Goal: Task Accomplishment & Management: Use online tool/utility

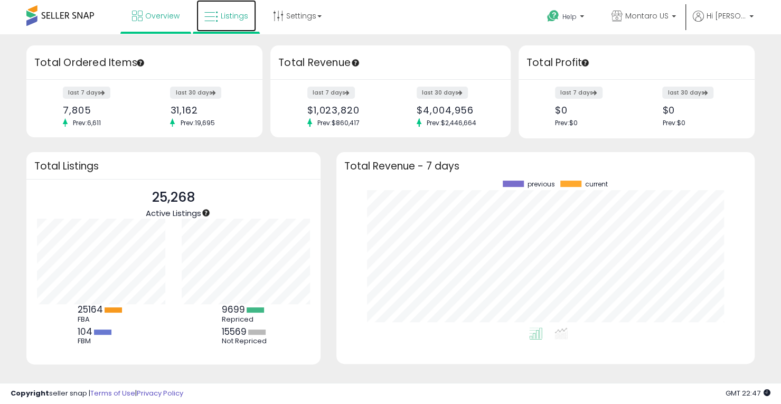
click at [239, 17] on span "Listings" at bounding box center [234, 16] width 27 height 11
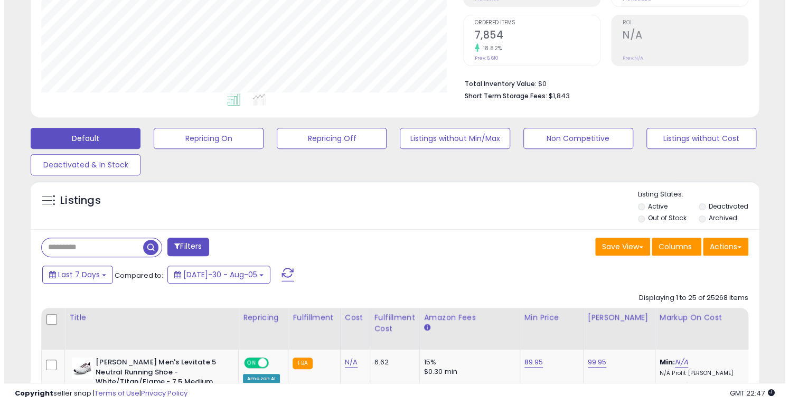
scroll to position [211, 0]
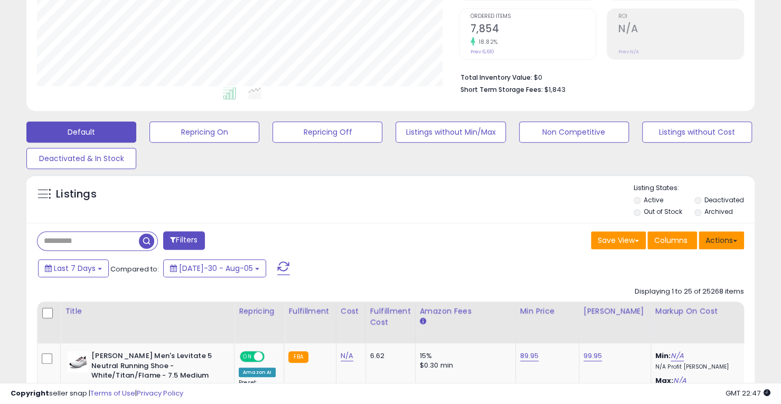
click at [715, 237] on button "Actions" at bounding box center [720, 240] width 45 height 18
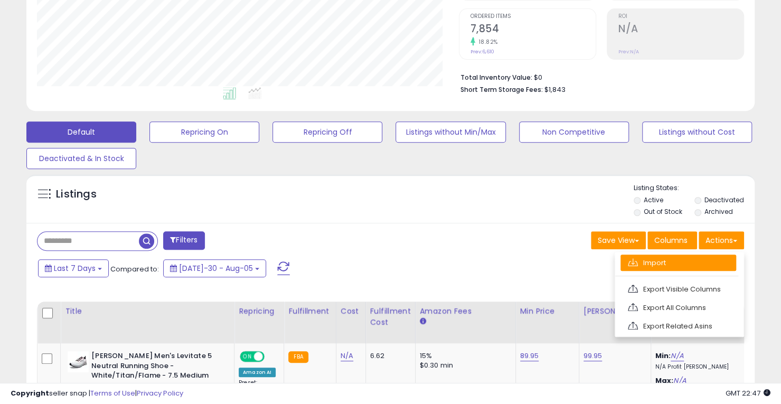
click at [678, 266] on link "Import" at bounding box center [678, 262] width 116 height 16
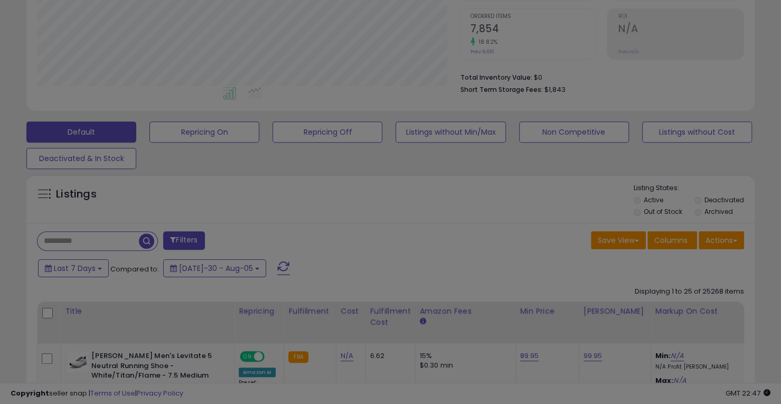
scroll to position [216, 426]
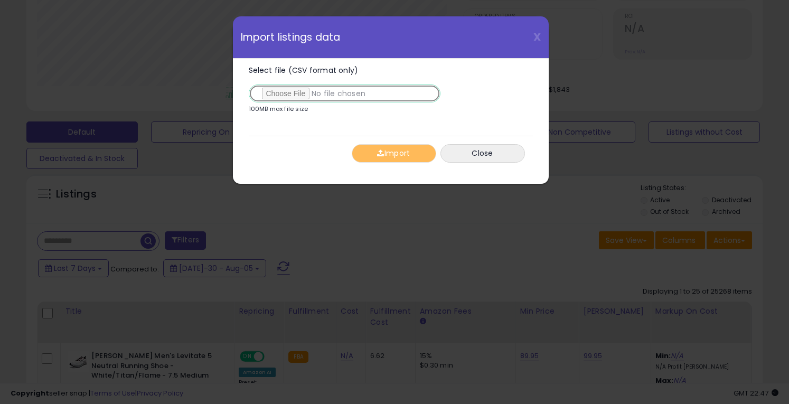
click at [293, 89] on input "Select file (CSV format only)" at bounding box center [345, 93] width 192 height 18
type input "**********"
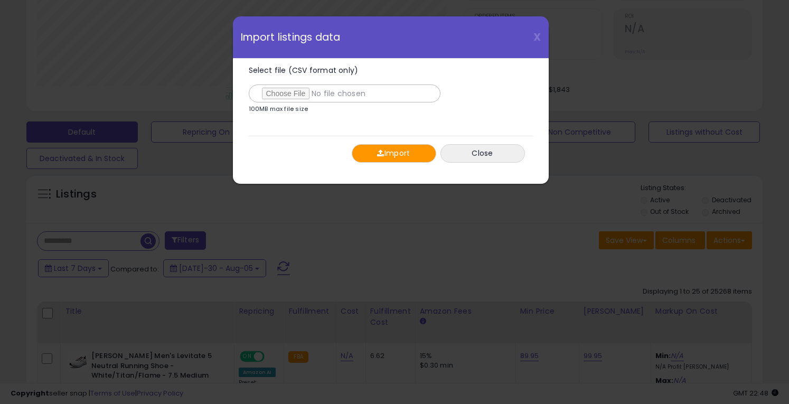
click at [393, 145] on button "Import" at bounding box center [394, 153] width 84 height 18
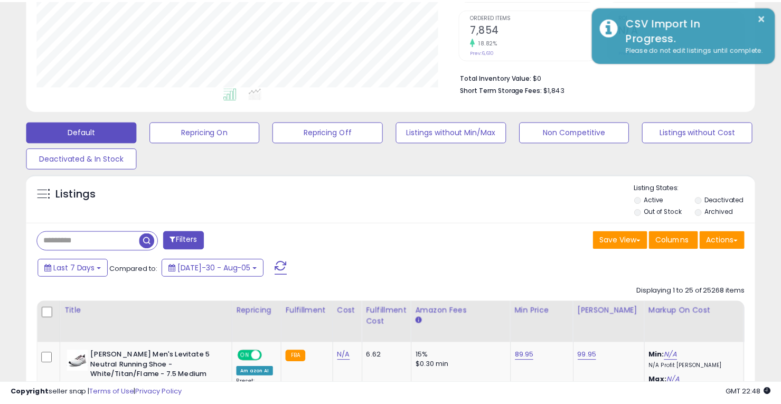
scroll to position [527661, 527456]
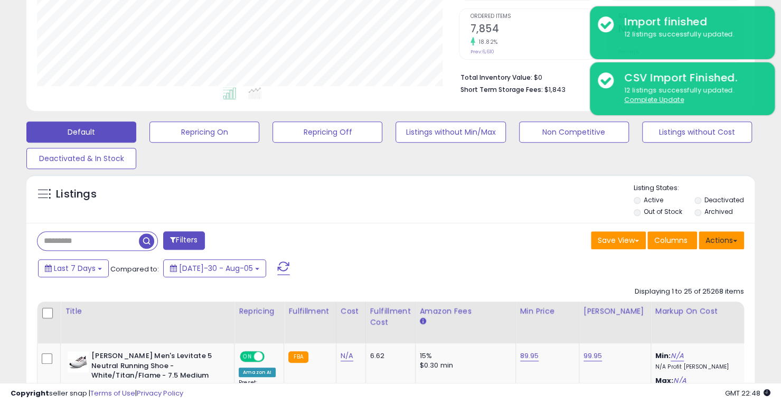
click at [726, 241] on button "Actions" at bounding box center [720, 240] width 45 height 18
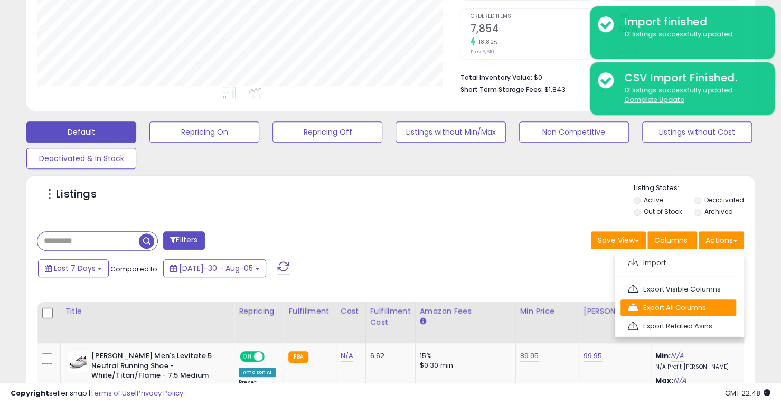
click at [703, 307] on link "Export All Columns" at bounding box center [678, 307] width 116 height 16
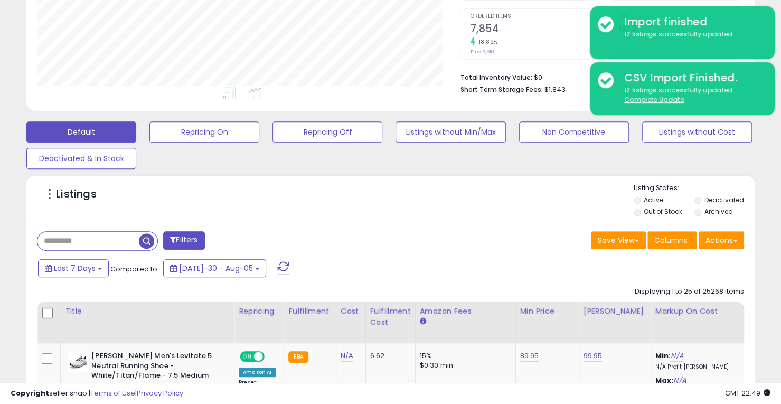
click at [515, 244] on div "Save View Save As New View Update Current View Columns Actions Import Export Vi…" at bounding box center [572, 241] width 362 height 21
click at [740, 235] on button "Actions" at bounding box center [720, 240] width 45 height 18
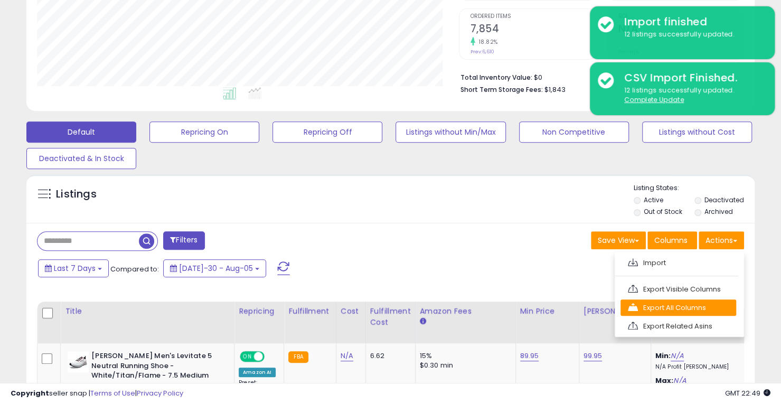
click at [686, 306] on link "Export All Columns" at bounding box center [678, 307] width 116 height 16
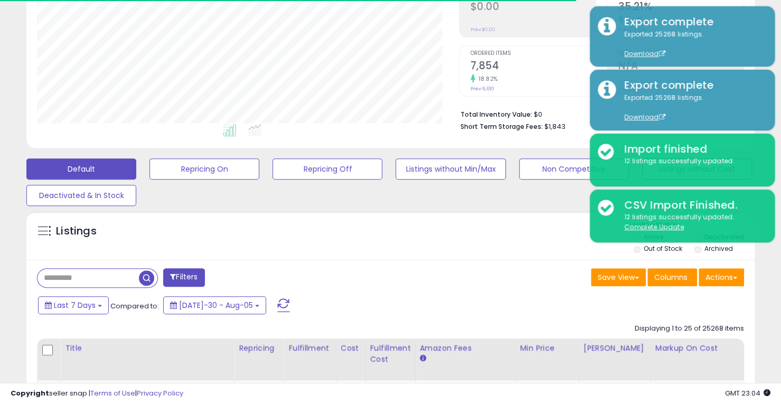
scroll to position [0, 0]
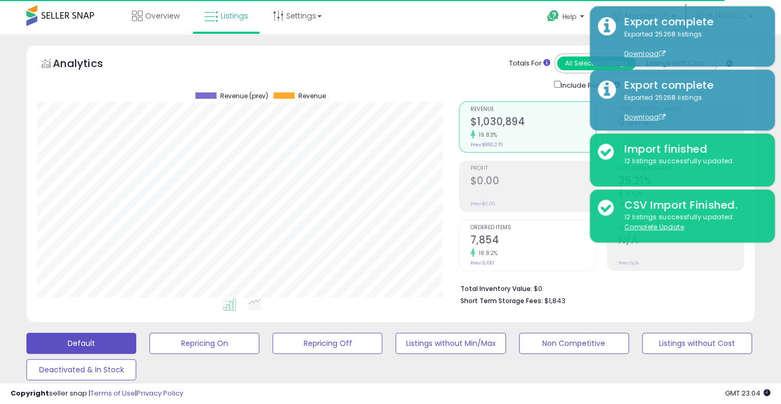
click at [425, 32] on div "Overview Listings Settings" at bounding box center [249, 22] width 515 height 45
click at [425, 47] on div "Analytics Totals For All Selected Listings Listings With Cost Include Returns" at bounding box center [390, 183] width 728 height 277
